Goal: Task Accomplishment & Management: Complete application form

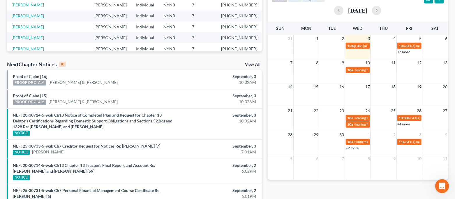
scroll to position [155, 0]
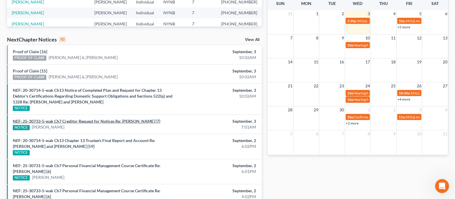
click at [101, 121] on link "NEF: 25-30733-5-wak Ch7 Creditor Request for Notices Re: [PERSON_NAME] [7]" at bounding box center [87, 120] width 148 height 5
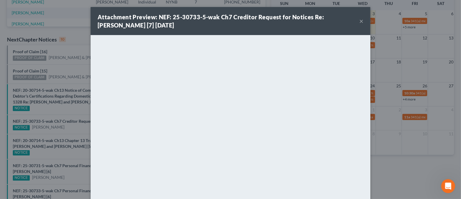
click at [359, 20] on button "×" at bounding box center [361, 20] width 4 height 7
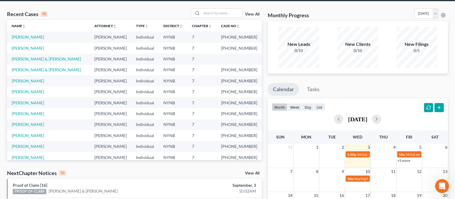
scroll to position [0, 0]
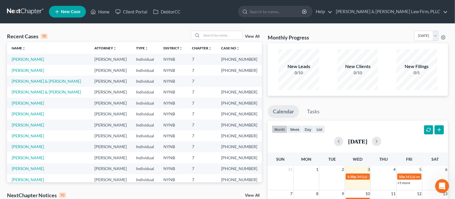
click at [52, 13] on link "New Case" at bounding box center [67, 12] width 37 height 12
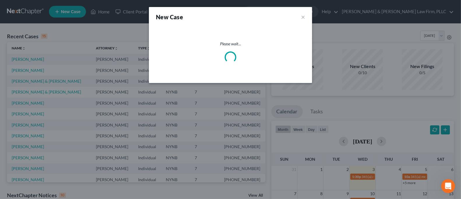
select select "54"
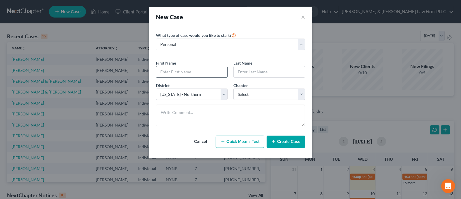
click at [191, 71] on input "text" at bounding box center [191, 71] width 71 height 11
type input "[PERSON_NAME]"
type input "Zacholl"
click at [236, 93] on select "Select 7 11 12 13" at bounding box center [270, 94] width 72 height 12
select select "0"
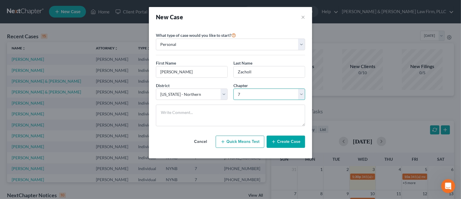
click at [234, 88] on select "Select 7 11 12 13" at bounding box center [270, 94] width 72 height 12
click at [287, 142] on button "Create Case" at bounding box center [286, 141] width 38 height 12
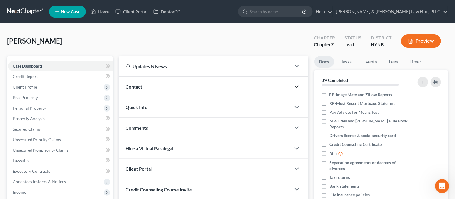
click at [298, 85] on icon "button" at bounding box center [297, 86] width 7 height 7
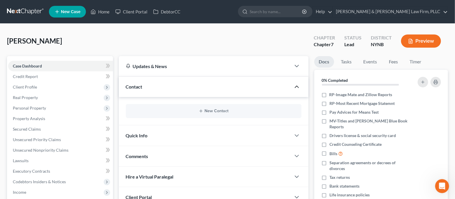
click at [259, 115] on div "New Contact" at bounding box center [214, 111] width 176 height 14
click at [256, 111] on button "New Contact" at bounding box center [214, 110] width 166 height 5
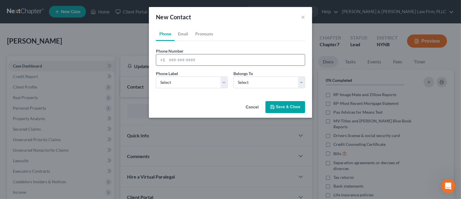
click at [199, 65] on div "+1" at bounding box center [230, 60] width 149 height 12
paste input "[PHONE_NUMBER]"
type input "[PHONE_NUMBER]"
click at [218, 81] on select "Select Mobile Home Work Other" at bounding box center [192, 82] width 72 height 12
select select "0"
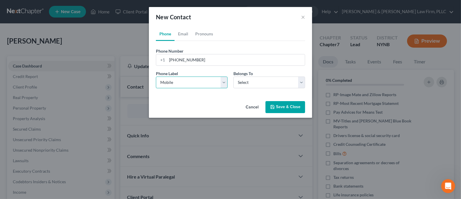
click at [156, 76] on select "Select Mobile Home Work Other" at bounding box center [192, 82] width 72 height 12
click at [251, 84] on select "Select Client Other" at bounding box center [270, 82] width 72 height 12
select select "0"
click at [234, 76] on select "Select Client Other" at bounding box center [270, 82] width 72 height 12
select select "0"
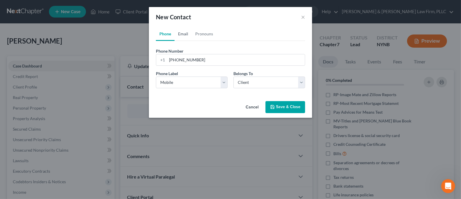
click at [186, 36] on link "Email" at bounding box center [183, 34] width 17 height 14
click at [185, 59] on input "email" at bounding box center [236, 59] width 138 height 11
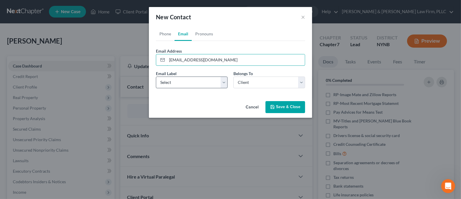
type input "[EMAIL_ADDRESS][DOMAIN_NAME]"
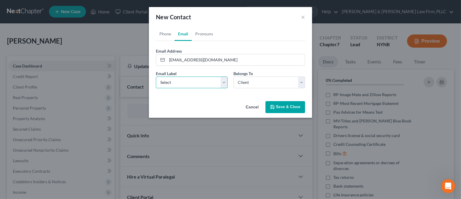
drag, startPoint x: 194, startPoint y: 78, endPoint x: 191, endPoint y: 85, distance: 8.0
click at [194, 78] on select "Select Home Work Other" at bounding box center [192, 82] width 72 height 12
select select "0"
click at [156, 76] on select "Select Home Work Other" at bounding box center [192, 82] width 72 height 12
click at [293, 108] on button "Save & Close" at bounding box center [286, 107] width 40 height 12
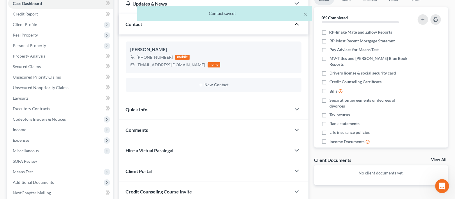
scroll to position [108, 0]
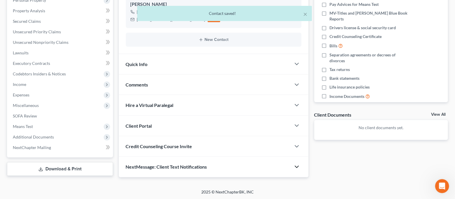
click at [299, 168] on icon "button" at bounding box center [297, 166] width 7 height 7
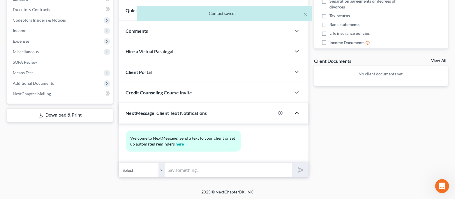
scroll to position [162, 0]
drag, startPoint x: 229, startPoint y: 170, endPoint x: 227, endPoint y: 174, distance: 3.9
click at [229, 170] on input "text" at bounding box center [229, 169] width 127 height 14
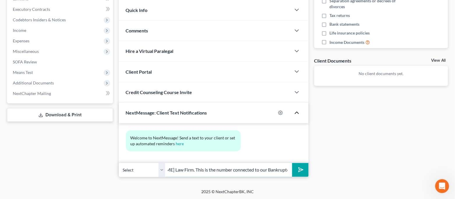
scroll to position [0, 205]
type input "Good afternoon [PERSON_NAME]. This is [PERSON_NAME] from [PERSON_NAME] & [PERSO…"
click at [292, 163] on button "submit" at bounding box center [300, 170] width 16 height 14
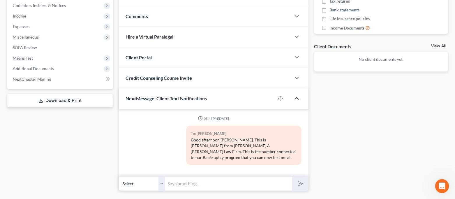
scroll to position [184, 0]
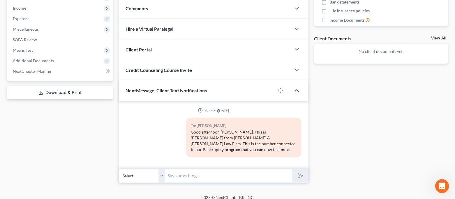
click at [266, 169] on input "text" at bounding box center [229, 175] width 127 height 14
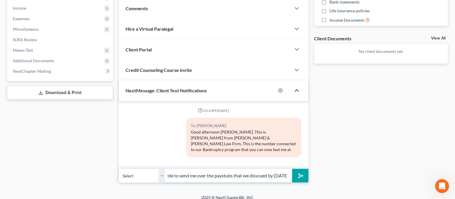
scroll to position [0, 34]
drag, startPoint x: 264, startPoint y: 171, endPoint x: 256, endPoint y: 172, distance: 8.2
click at [249, 170] on input "Would you be able to send me over the paystubs that we disscued by [DATE]?" at bounding box center [229, 175] width 127 height 14
click at [267, 169] on input "Would you be able to send me over the paystubs that we disscued by [DATE]?" at bounding box center [229, 175] width 127 height 14
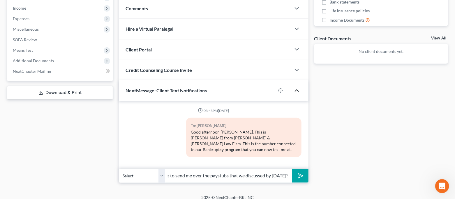
drag, startPoint x: 274, startPoint y: 172, endPoint x: 304, endPoint y: 180, distance: 31.0
click at [304, 180] on div "Petition Navigation Case Dashboard Payments Invoices Payments Payments Credit R…" at bounding box center [227, 29] width 441 height 315
click at [290, 169] on input "Would you be able to send me over the paystubs that we discussed by [DATE]?" at bounding box center [229, 175] width 127 height 14
type input "Would you be able to send me over the paystubs that we discussed by [DATE]?"
click at [297, 171] on button "submit" at bounding box center [300, 176] width 16 height 14
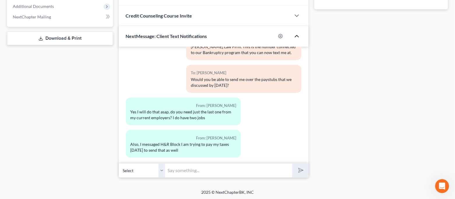
scroll to position [238, 0]
click at [210, 170] on input "text" at bounding box center [229, 170] width 127 height 14
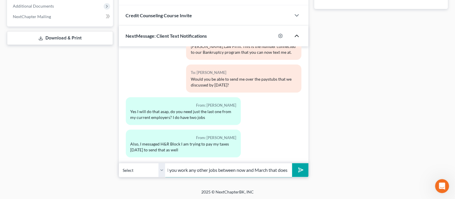
scroll to position [0, 206]
type input "Last paystub of August (from both jobs), I believe you said you did not work at…"
click at [292, 163] on button "submit" at bounding box center [300, 170] width 16 height 14
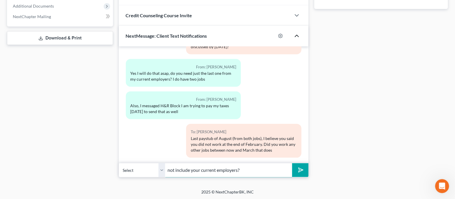
type input "not include your current employers?"
click at [292, 163] on button "submit" at bounding box center [300, 170] width 16 height 14
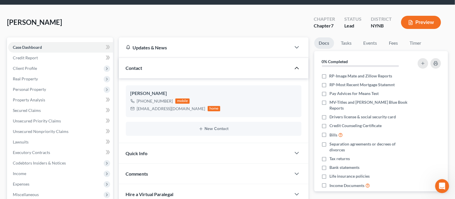
scroll to position [0, 0]
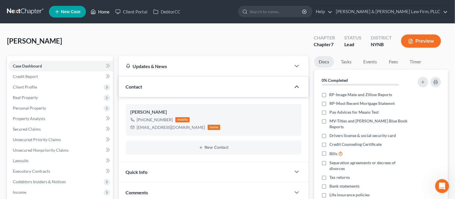
click at [108, 14] on link "Home" at bounding box center [100, 11] width 25 height 10
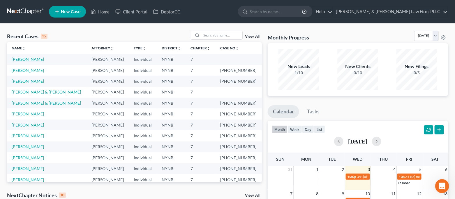
click at [32, 60] on link "[PERSON_NAME]" at bounding box center [28, 59] width 32 height 5
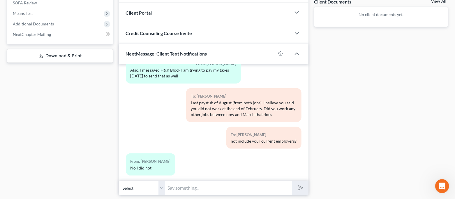
scroll to position [238, 0]
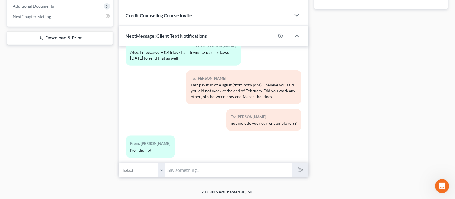
click at [209, 170] on input "text" at bounding box center [229, 170] width 127 height 14
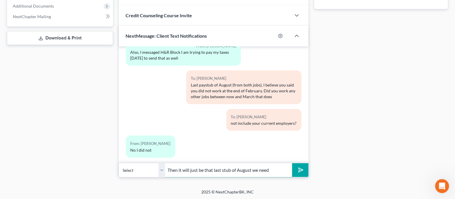
type input "Then it will just be that last stub of August we need"
click at [292, 163] on button "submit" at bounding box center [300, 170] width 16 height 14
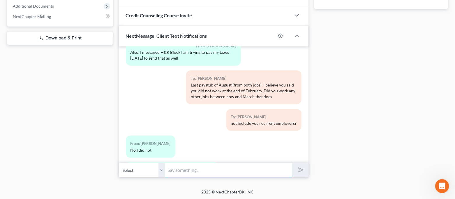
scroll to position [187, 0]
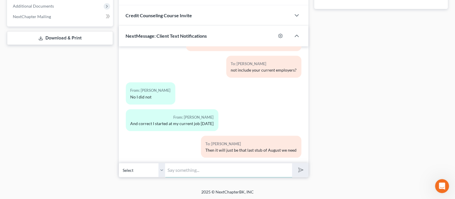
click at [256, 166] on input "text" at bounding box center [229, 170] width 127 height 14
type input "W"
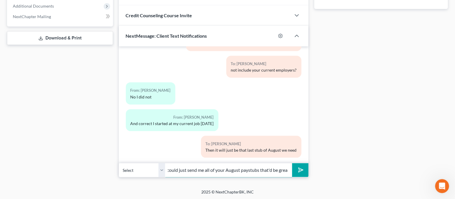
scroll to position [0, 143]
type input "Actually, I am going to end up needing all of August anyways, so if you could j…"
click at [292, 163] on button "submit" at bounding box center [300, 170] width 16 height 14
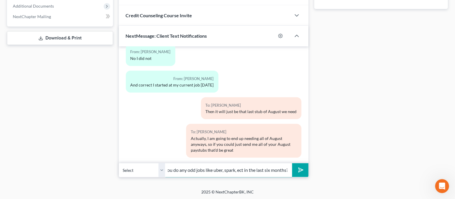
scroll to position [0, 13]
type input "Did you do any odd jobs like uber, spark, ect in the last six months?"
click at [292, 163] on button "submit" at bounding box center [300, 170] width 16 height 14
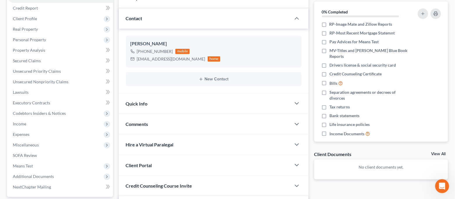
scroll to position [0, 0]
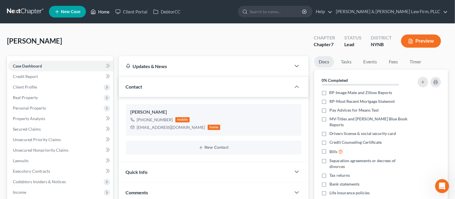
click at [109, 10] on link "Home" at bounding box center [100, 11] width 25 height 10
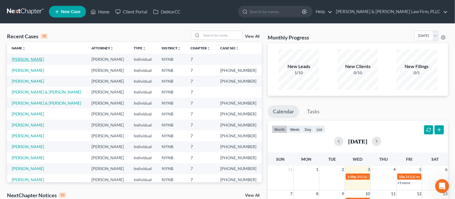
click at [35, 58] on link "[PERSON_NAME]" at bounding box center [28, 59] width 32 height 5
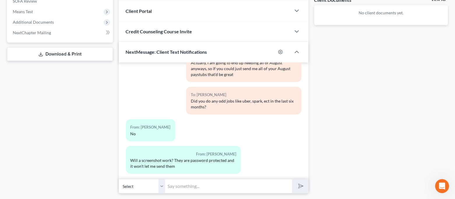
scroll to position [238, 0]
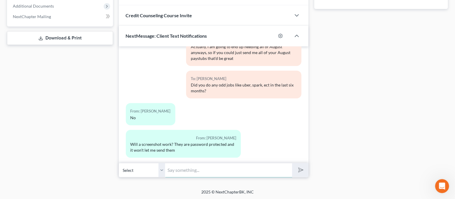
click at [215, 166] on input "text" at bounding box center [229, 170] width 127 height 14
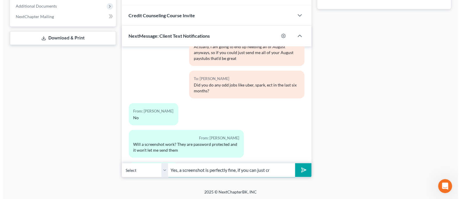
scroll to position [367, 0]
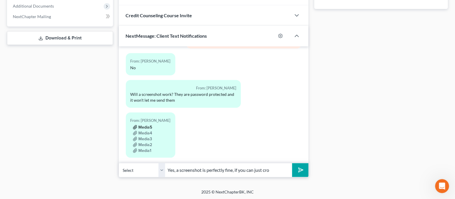
click at [143, 125] on button "Media5" at bounding box center [143, 127] width 20 height 5
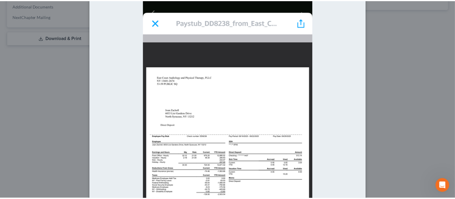
scroll to position [0, 0]
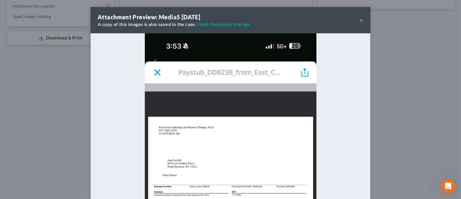
click at [359, 18] on button "×" at bounding box center [361, 20] width 4 height 7
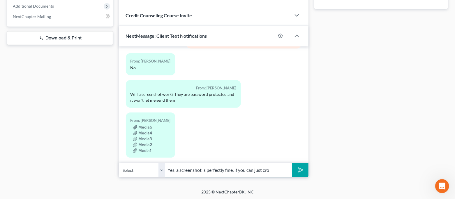
drag, startPoint x: 276, startPoint y: 170, endPoint x: 236, endPoint y: 171, distance: 39.4
click at [236, 171] on input "Yes, a screenshot is perfectly fine, if you can just cro" at bounding box center [229, 170] width 127 height 14
drag, startPoint x: 234, startPoint y: 174, endPoint x: 287, endPoint y: 174, distance: 52.8
click at [287, 174] on input "Yes, a screenshot is perfectly fine, would you be able to crop the picture thou…" at bounding box center [229, 170] width 127 height 14
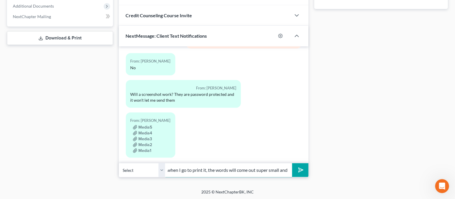
scroll to position [0, 191]
type input "Yes, a screenshot is perfectly fine, would you be able to crop the picture thou…"
click html
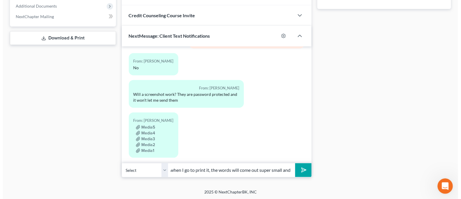
scroll to position [0, 0]
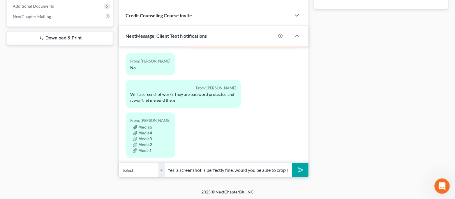
click at [439, 186] on icon "Open Intercom Messenger" at bounding box center [442, 185] width 10 height 10
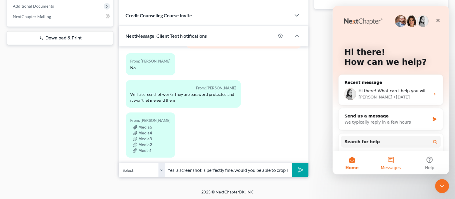
click at [386, 165] on span "Messages" at bounding box center [391, 167] width 20 height 4
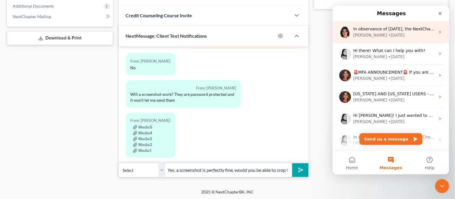
click at [387, 37] on div "[PERSON_NAME] • [DATE]" at bounding box center [394, 35] width 82 height 6
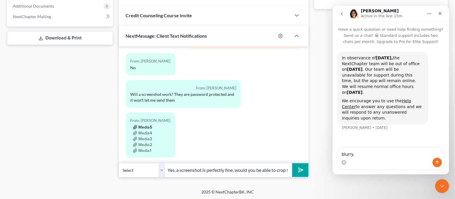
click at [143, 125] on button "Media5" at bounding box center [143, 127] width 20 height 5
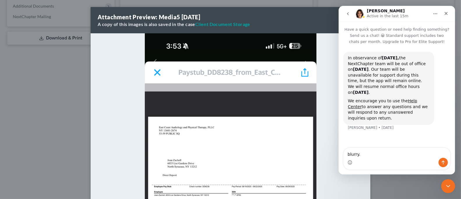
scroll to position [39, 0]
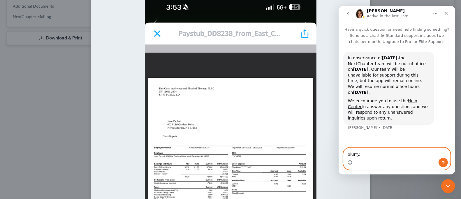
click at [373, 155] on textarea "blurry." at bounding box center [396, 153] width 107 height 10
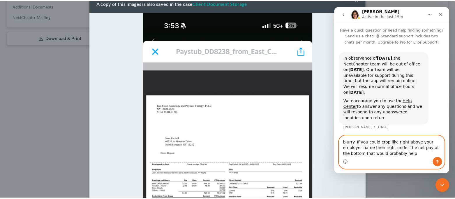
scroll to position [0, 0]
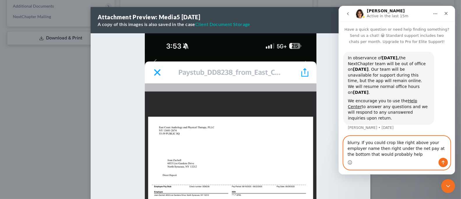
type textarea "blurry. If you could crop like right above your employer name then right under …"
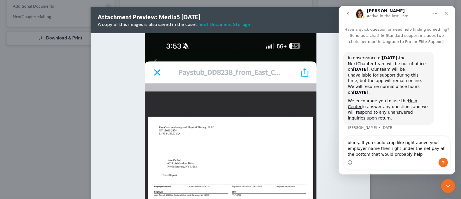
drag, startPoint x: 35, startPoint y: 69, endPoint x: 107, endPoint y: 94, distance: 75.8
click at [35, 69] on div "Attachment Preview: Media5 [DATE] A copy of this images is also saved in the ca…" at bounding box center [230, 99] width 461 height 199
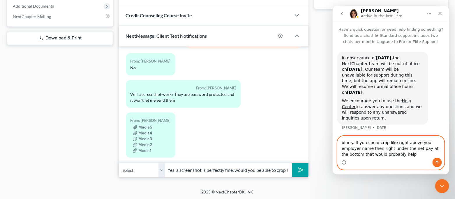
click at [384, 155] on textarea "blurry. If you could crop like right above your employer name then right under …" at bounding box center [391, 147] width 107 height 22
drag, startPoint x: 384, startPoint y: 155, endPoint x: 334, endPoint y: 142, distance: 51.6
click at [334, 142] on div "blurry. If you could crop like right above your employer name then right under …" at bounding box center [391, 153] width 117 height 34
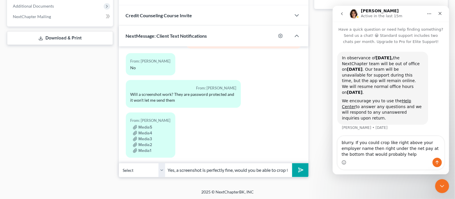
click at [299, 170] on polygon "submit" at bounding box center [300, 169] width 7 height 7
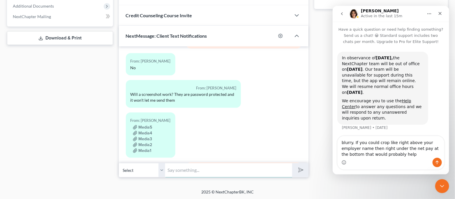
scroll to position [405, 0]
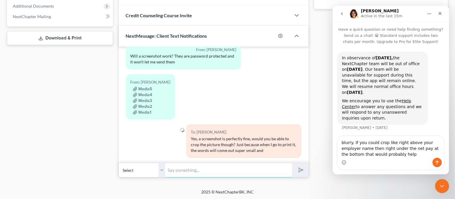
paste input "blurry. If you could crop like right above your employer name then right under …"
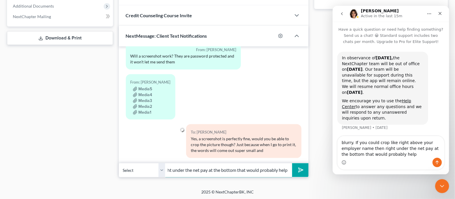
type input "blurry. If you could crop like right above your employer name then right under …"
click at [306, 167] on button "submit" at bounding box center [300, 170] width 16 height 14
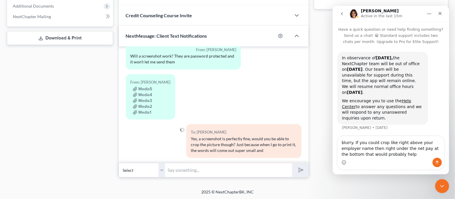
scroll to position [443, 0]
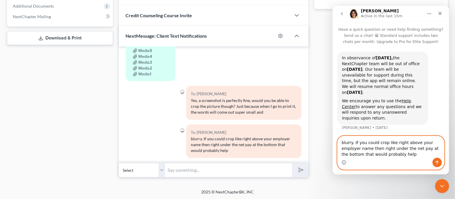
click at [380, 156] on textarea "blurry. If you could crop like right above your employer name then right under …" at bounding box center [391, 147] width 107 height 22
drag, startPoint x: 380, startPoint y: 156, endPoint x: 331, endPoint y: 141, distance: 51.0
click html "[PERSON_NAME] Active in the last 15m Have a quick question or need help finding…"
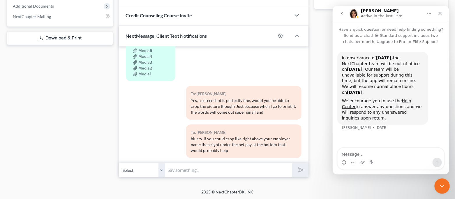
click at [440, 185] on icon "Close Intercom Messenger" at bounding box center [441, 184] width 7 height 7
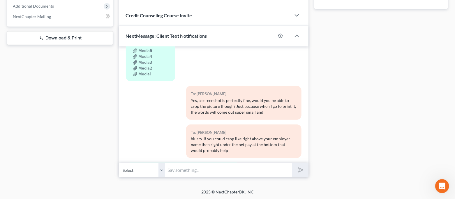
scroll to position [476, 0]
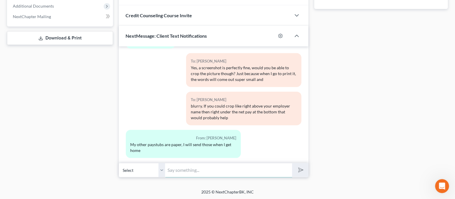
click at [229, 169] on input "text" at bounding box center [229, 170] width 127 height 14
type input "Okay no problem, thank you!"
click at [292, 163] on button "submit" at bounding box center [300, 170] width 16 height 14
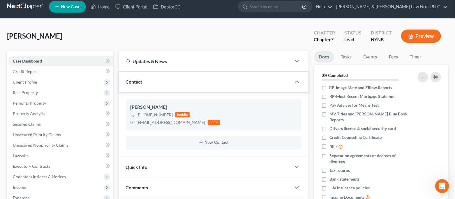
scroll to position [0, 0]
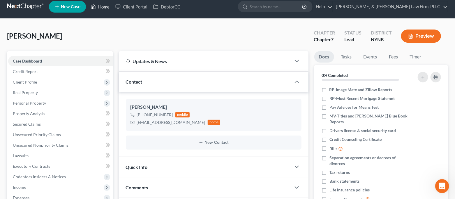
click at [106, 8] on link "Home" at bounding box center [100, 6] width 25 height 10
